Goal: Check status: Check status

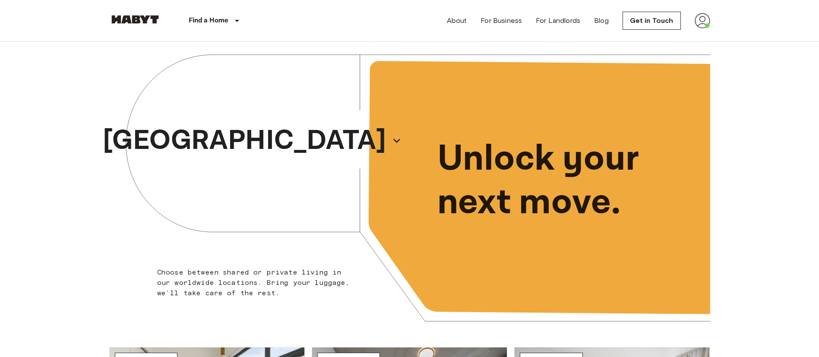
click at [698, 16] on img at bounding box center [702, 21] width 16 height 16
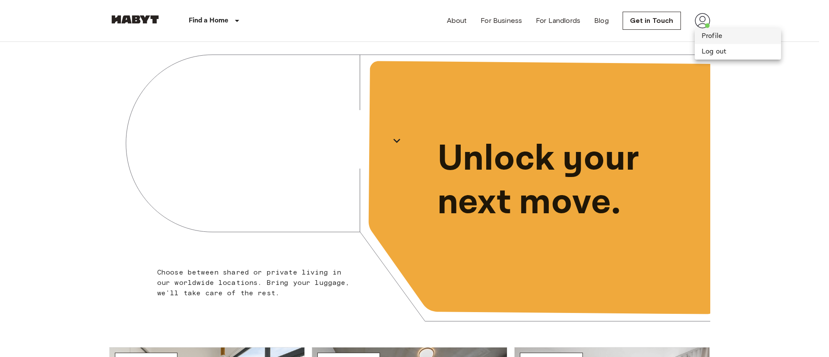
click at [729, 34] on li "Profile" at bounding box center [737, 36] width 86 height 16
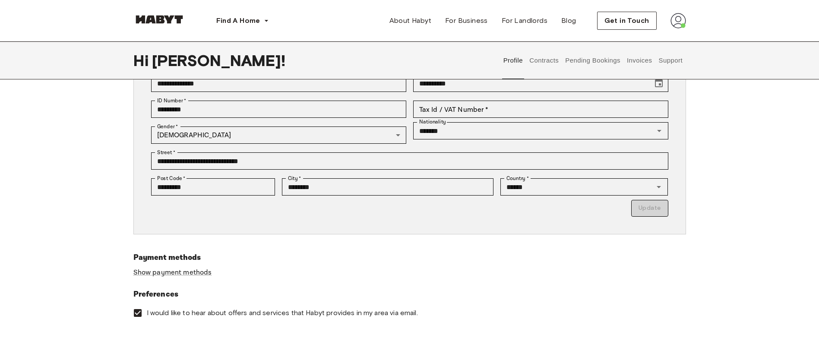
scroll to position [129, 0]
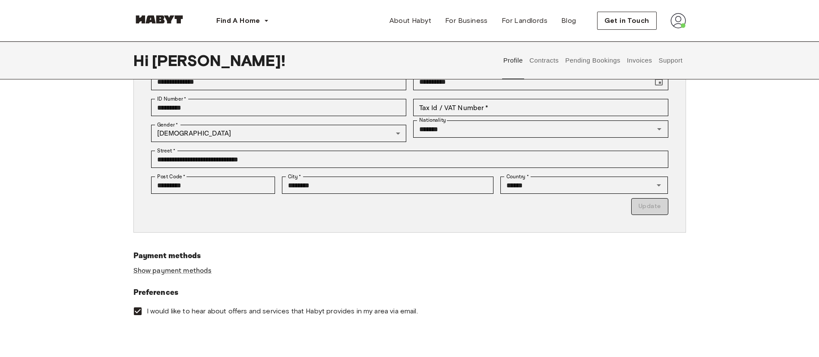
click at [605, 60] on button "Pending Bookings" at bounding box center [592, 60] width 57 height 38
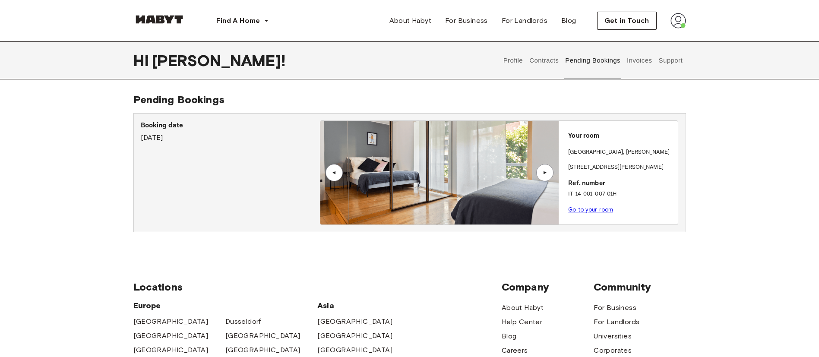
click at [596, 207] on link "Go to your room" at bounding box center [590, 209] width 45 height 6
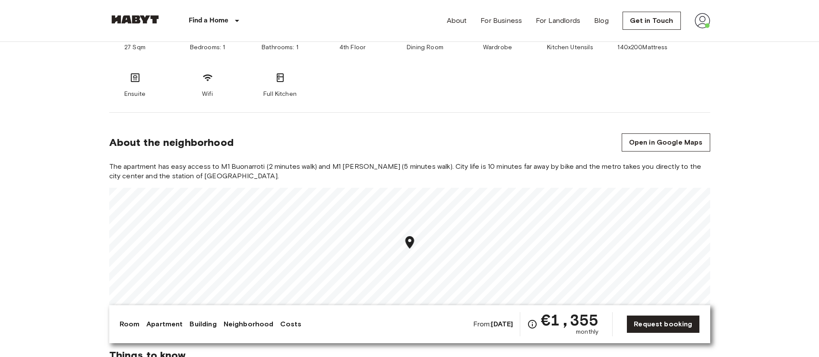
scroll to position [453, 0]
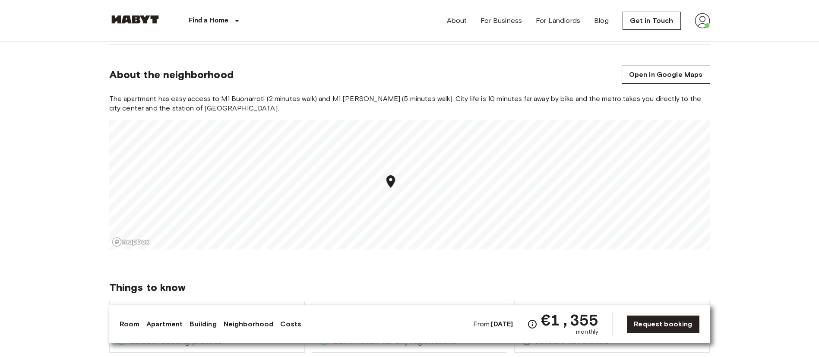
click at [282, 326] on link "Costs" at bounding box center [290, 324] width 21 height 10
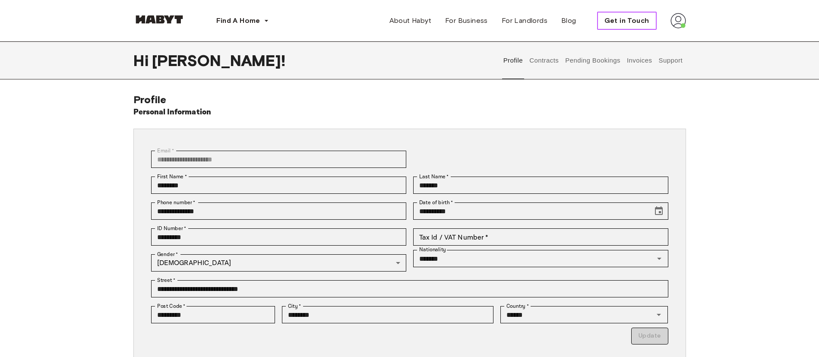
click at [628, 13] on button "Get in Touch" at bounding box center [627, 21] width 60 height 18
